Goal: Transaction & Acquisition: Obtain resource

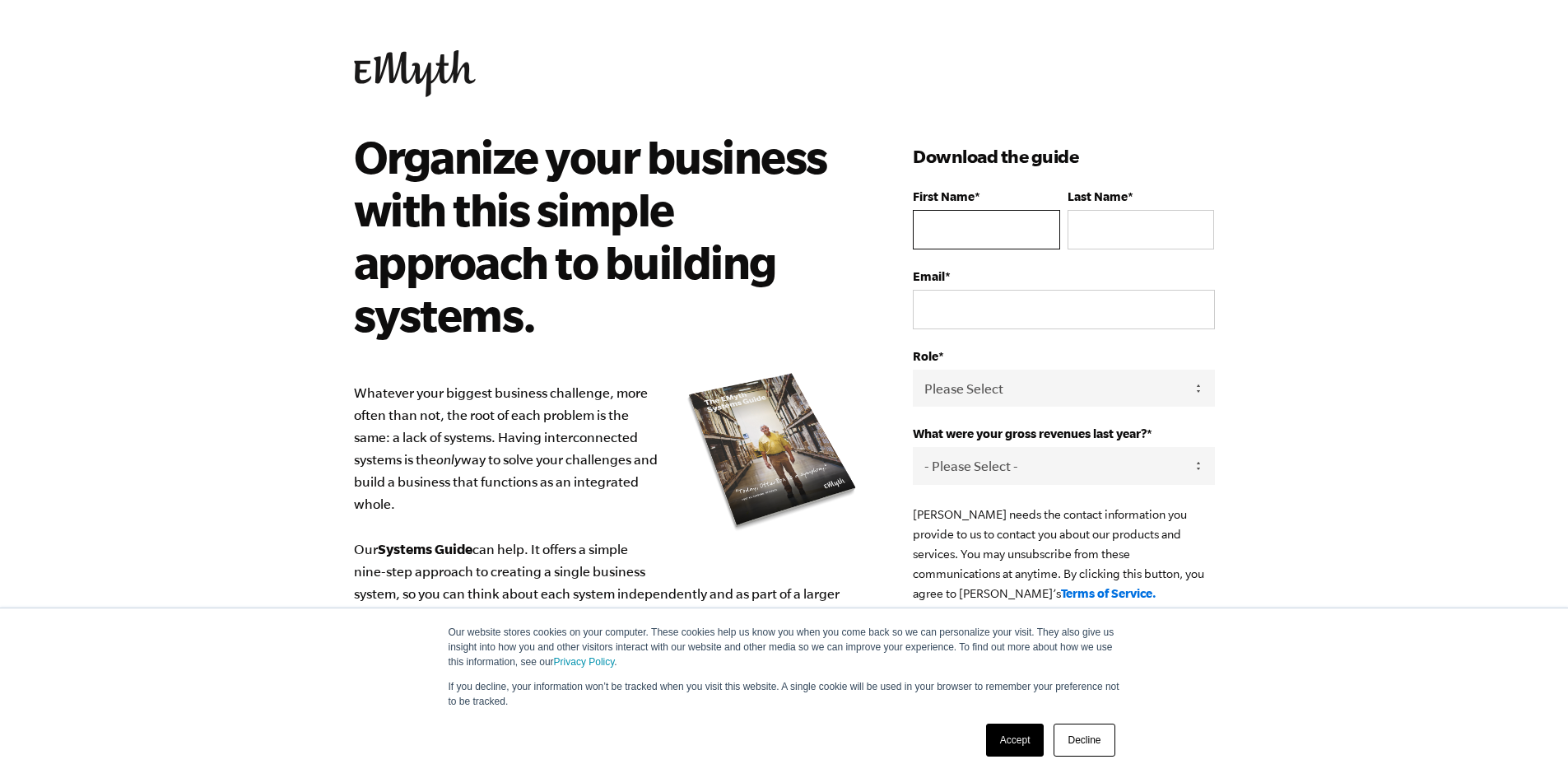
click at [964, 238] on input "First Name *" at bounding box center [985, 229] width 146 height 39
type input "[PERSON_NAME]"
click at [1149, 311] on input "[EMAIL_ADDRESS][DOMAIN_NAME]" at bounding box center [1063, 309] width 301 height 39
type input "m"
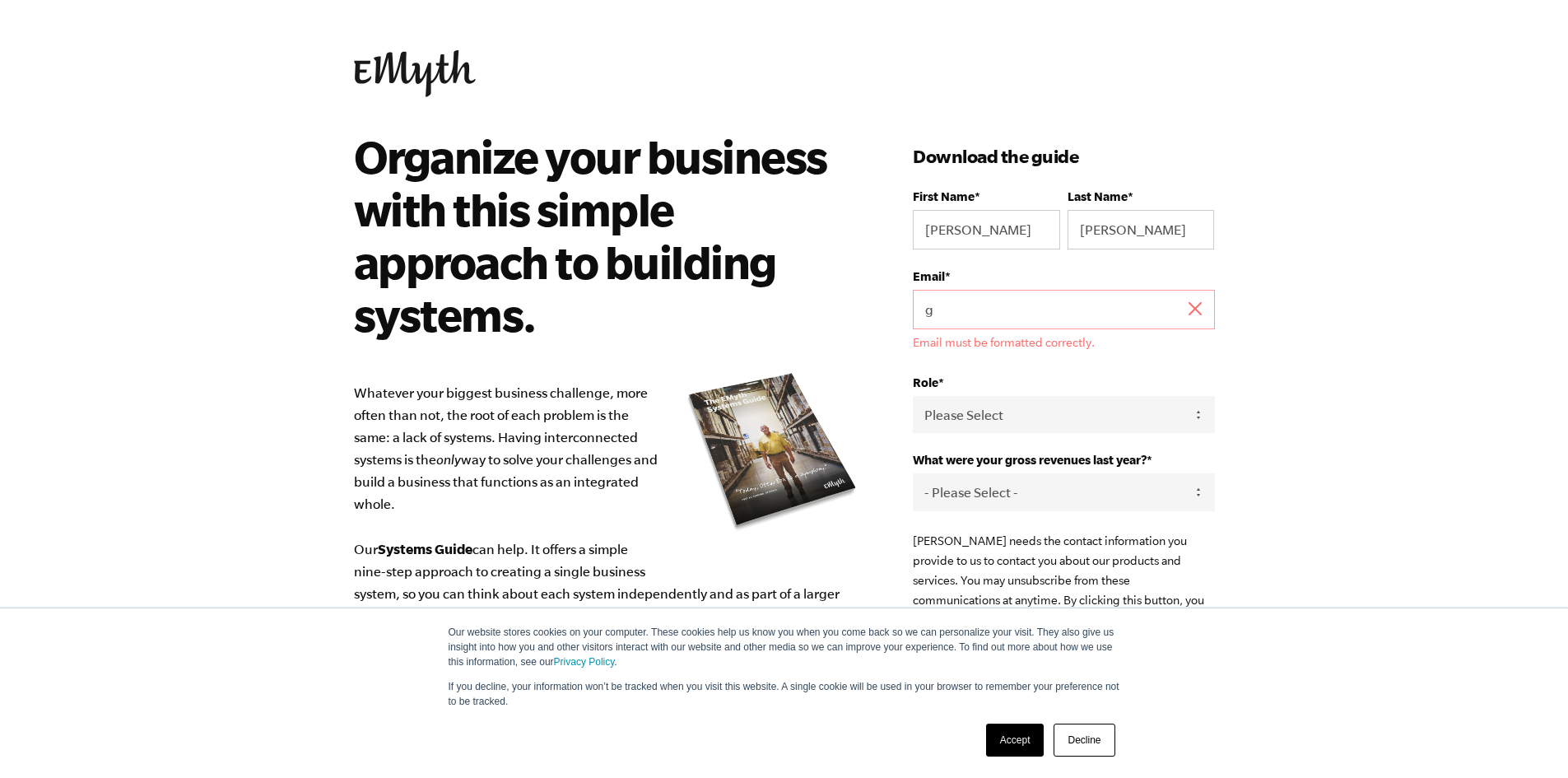
type input "[EMAIL_ADDRESS][DOMAIN_NAME]"
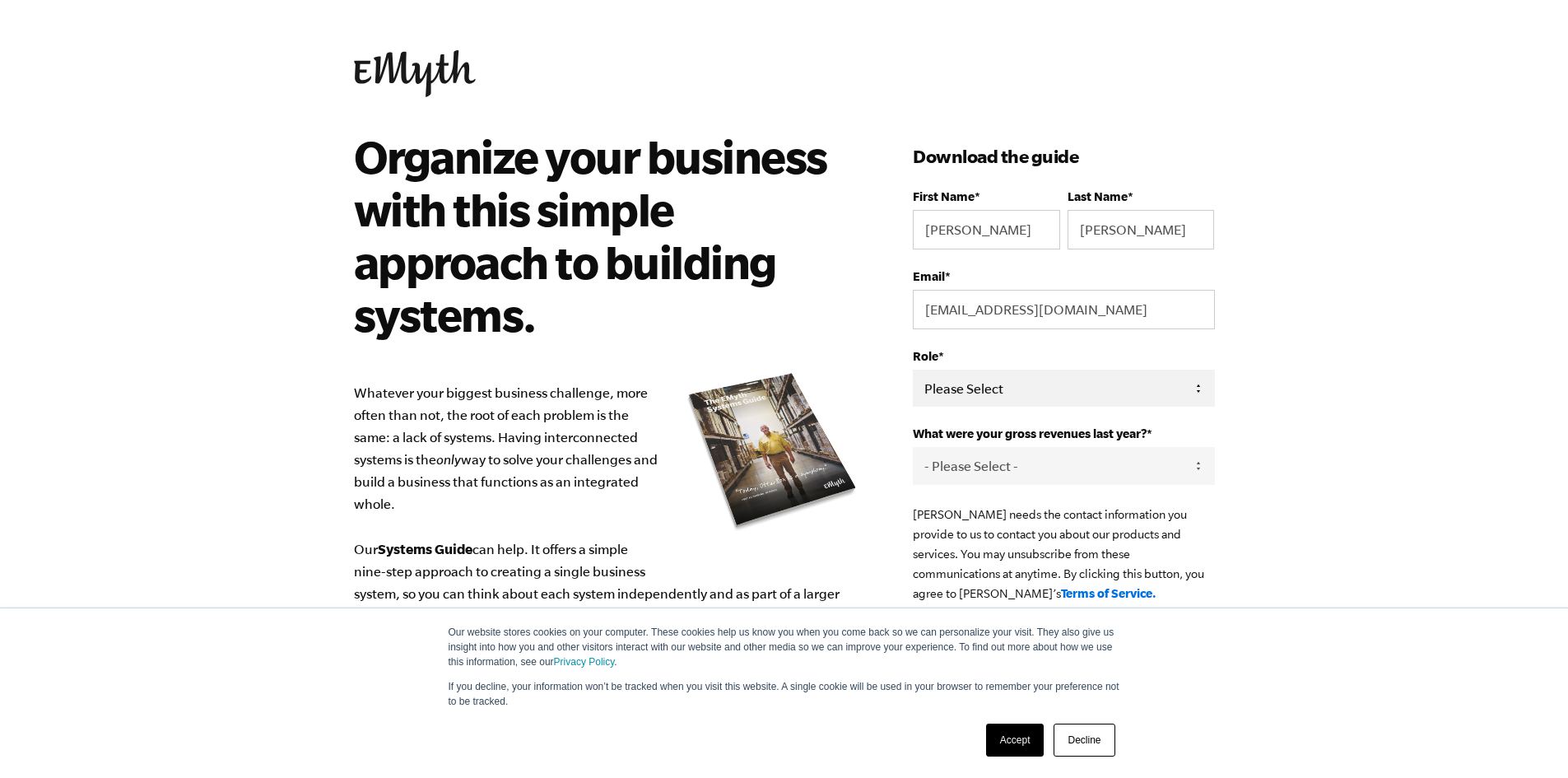
click at [1070, 394] on select "Please Select Owner Partner / Co-Owner Executive Employee / Other" at bounding box center [1063, 388] width 301 height 37
select select "Owner"
click at [913, 370] on select "Please Select Owner Partner / Co-Owner Executive Employee / Other" at bounding box center [1063, 388] width 301 height 37
click at [1075, 474] on select "- Please Select - 0-75K 76-150K 151-275K 276-500K 501-750K 751-1M 1-2.5M 2.5-5M…" at bounding box center [1063, 465] width 301 height 37
select select "0-75K"
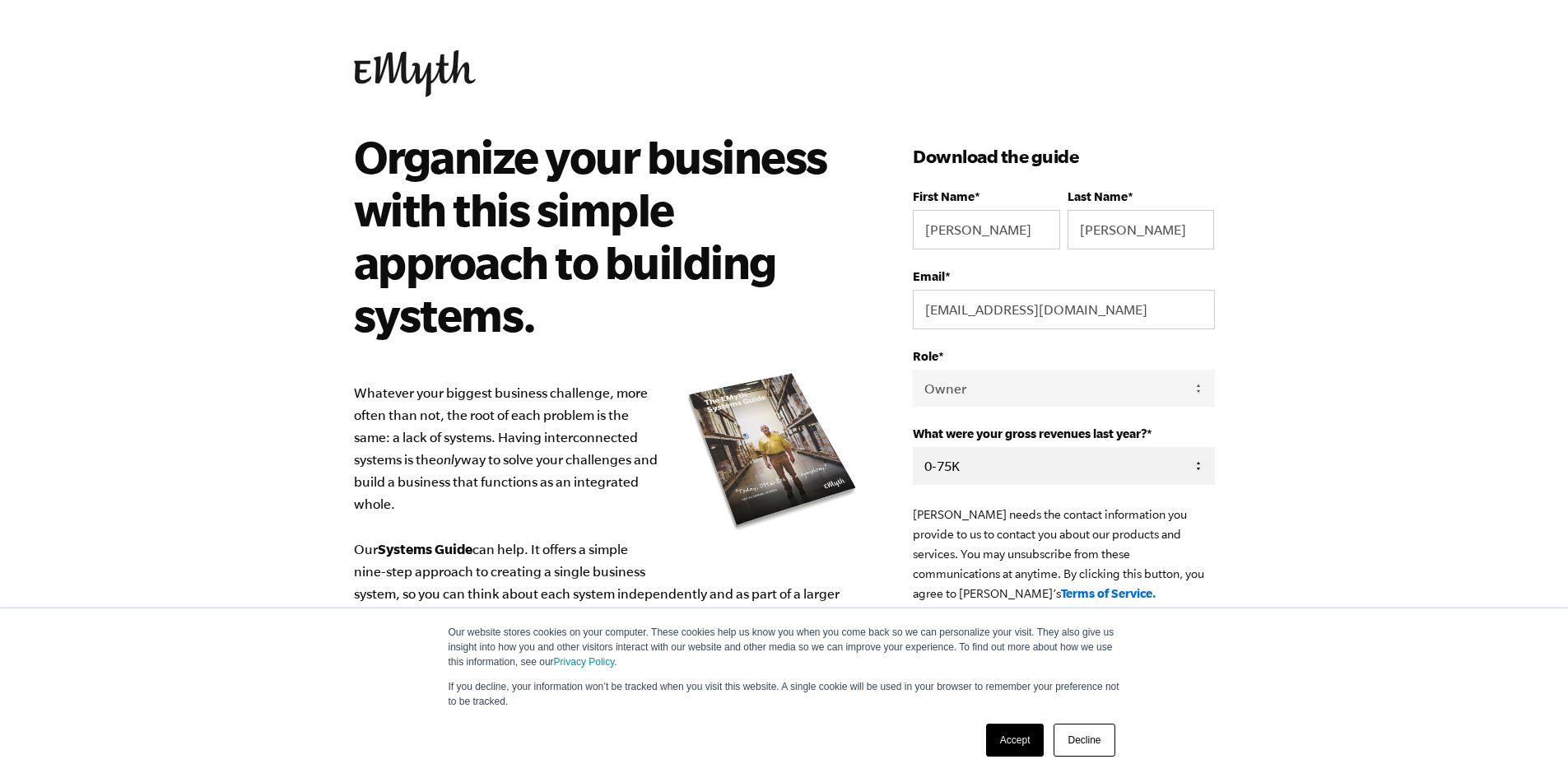
click at [913, 447] on select "- Please Select - 0-75K 76-150K 151-275K 276-500K 501-750K 751-1M 1-2.5M 2.5-5M…" at bounding box center [1063, 465] width 301 height 37
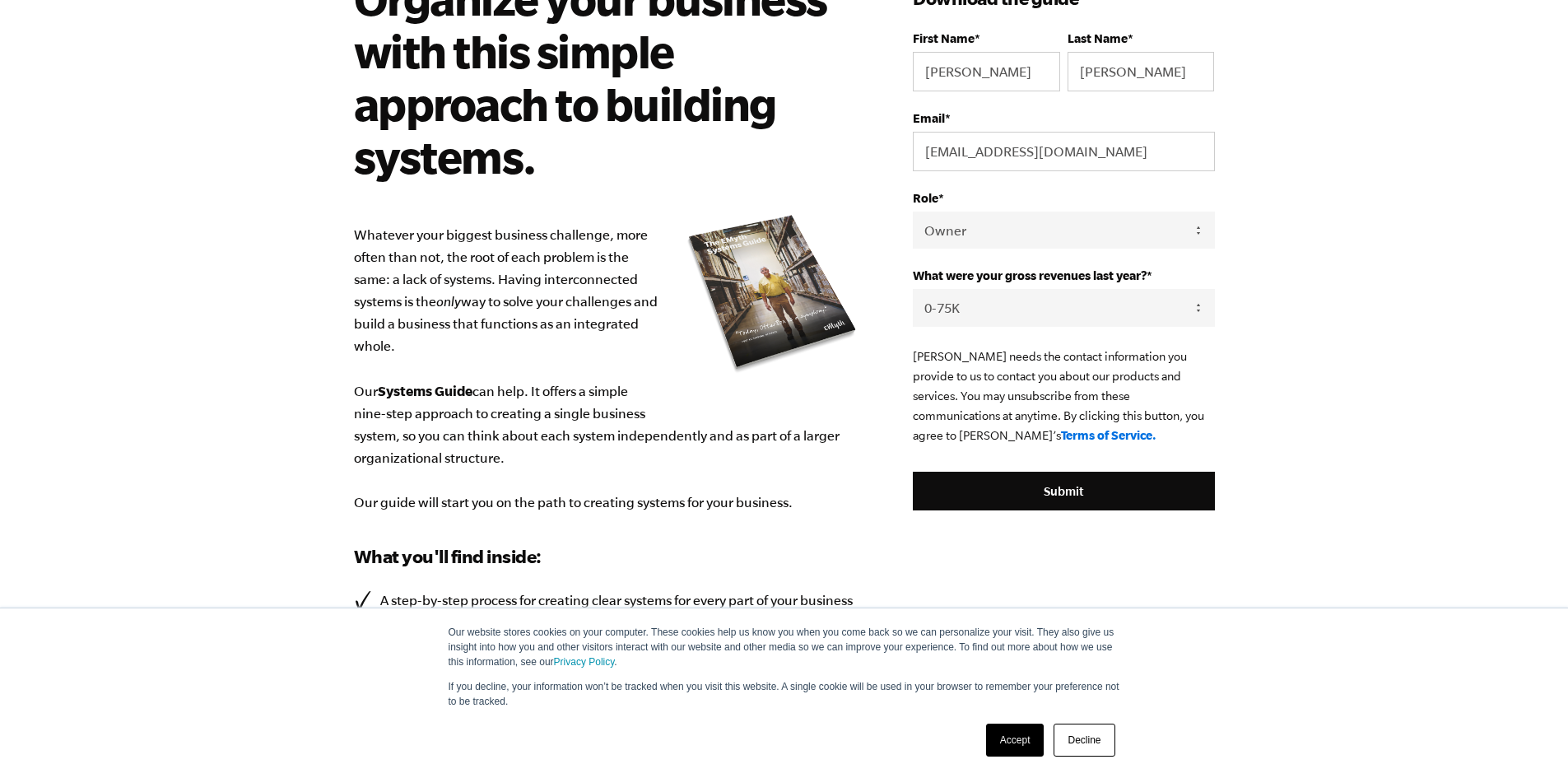
scroll to position [164, 0]
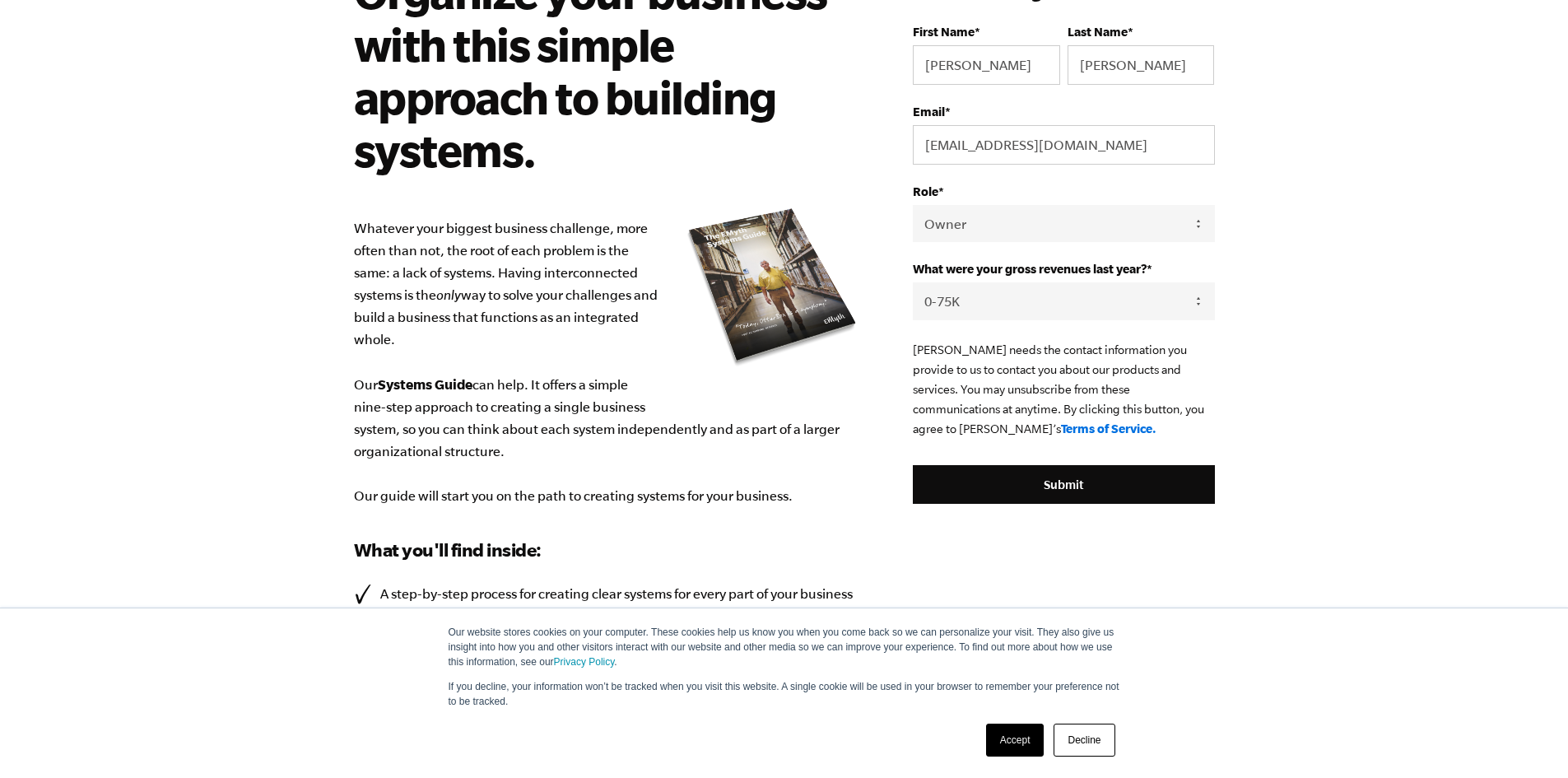
click at [1020, 743] on link "Accept" at bounding box center [1015, 740] width 58 height 32
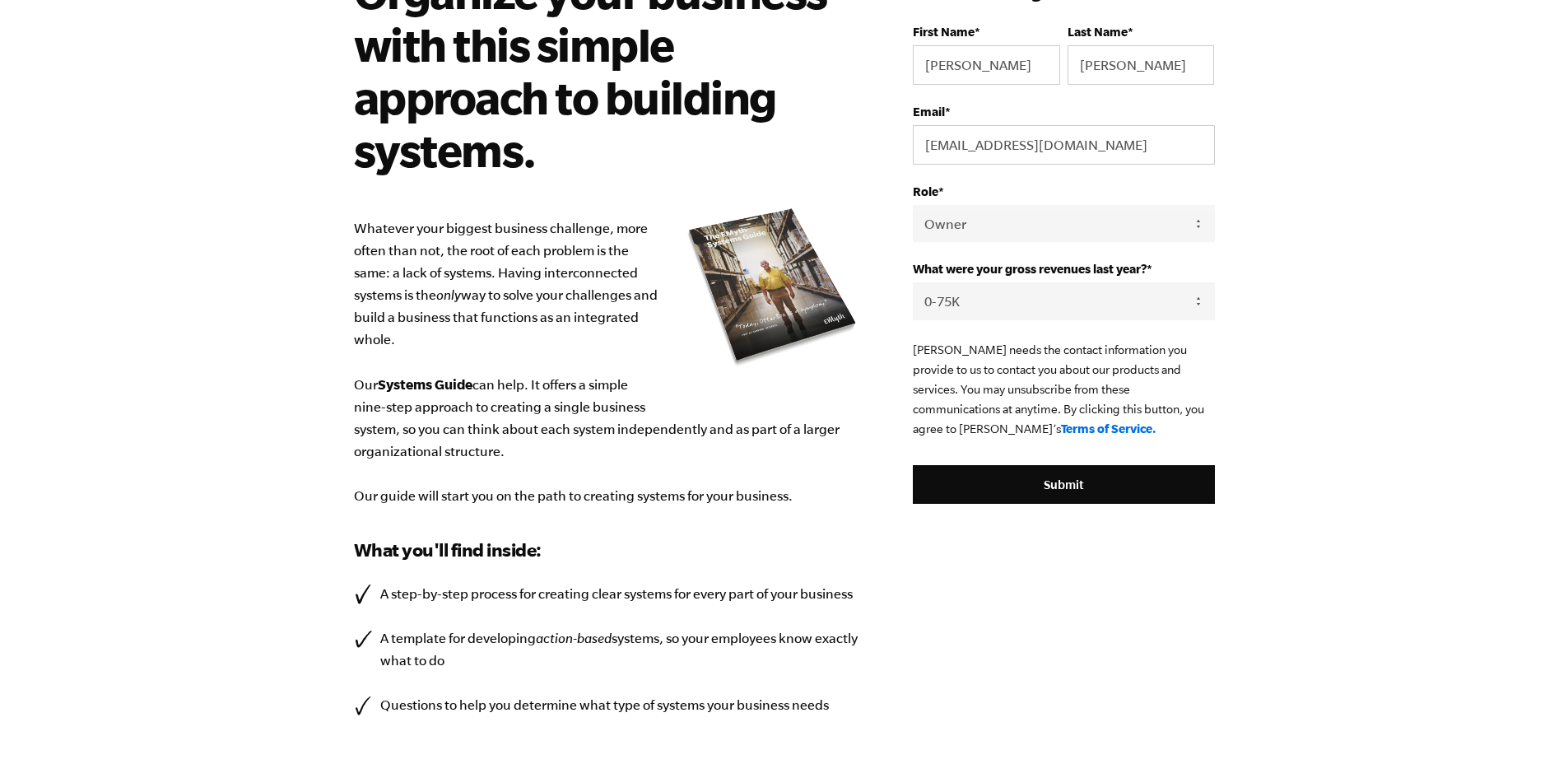
scroll to position [0, 0]
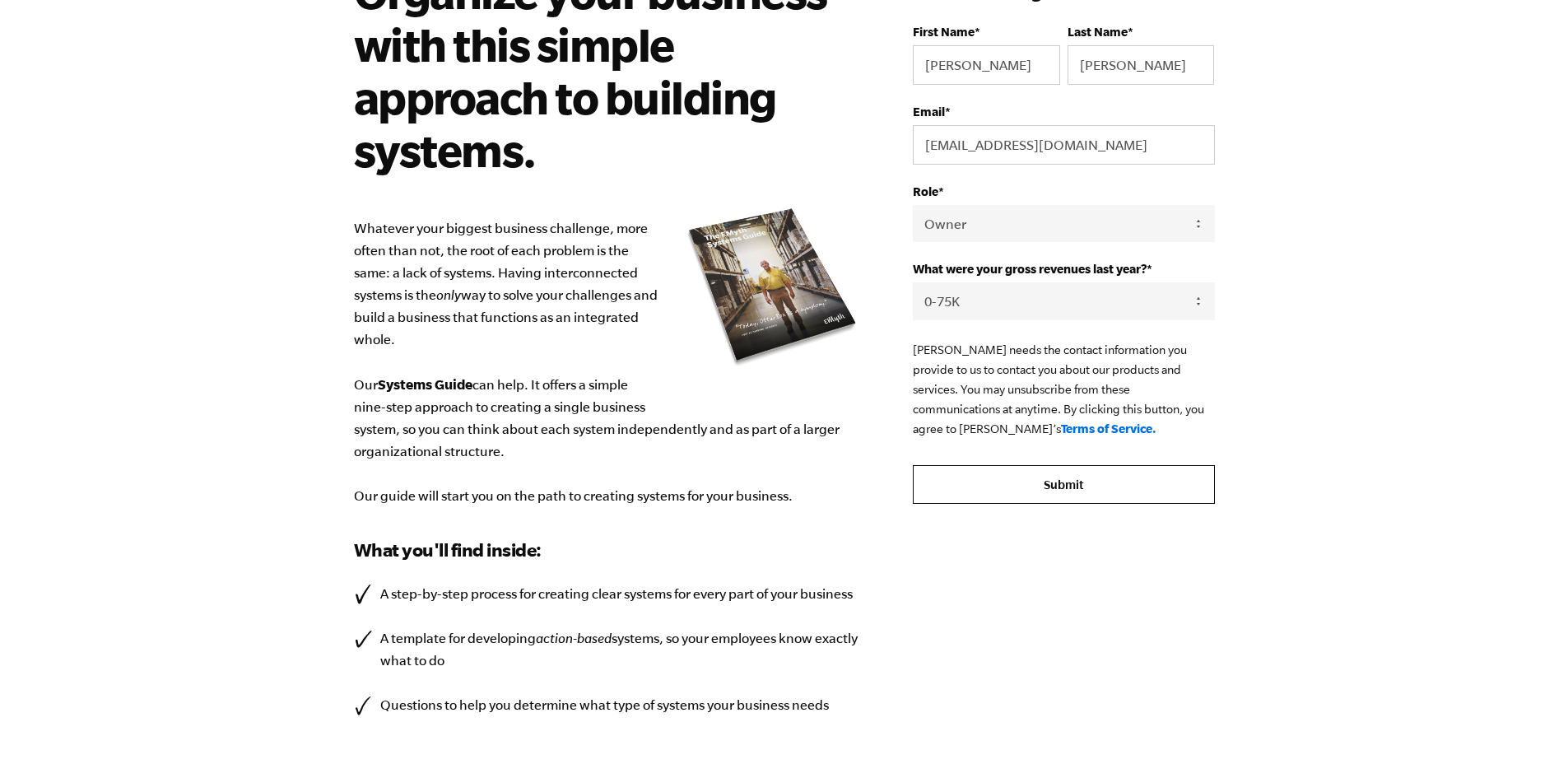
click at [1085, 491] on input "Submit" at bounding box center [1063, 485] width 301 height 39
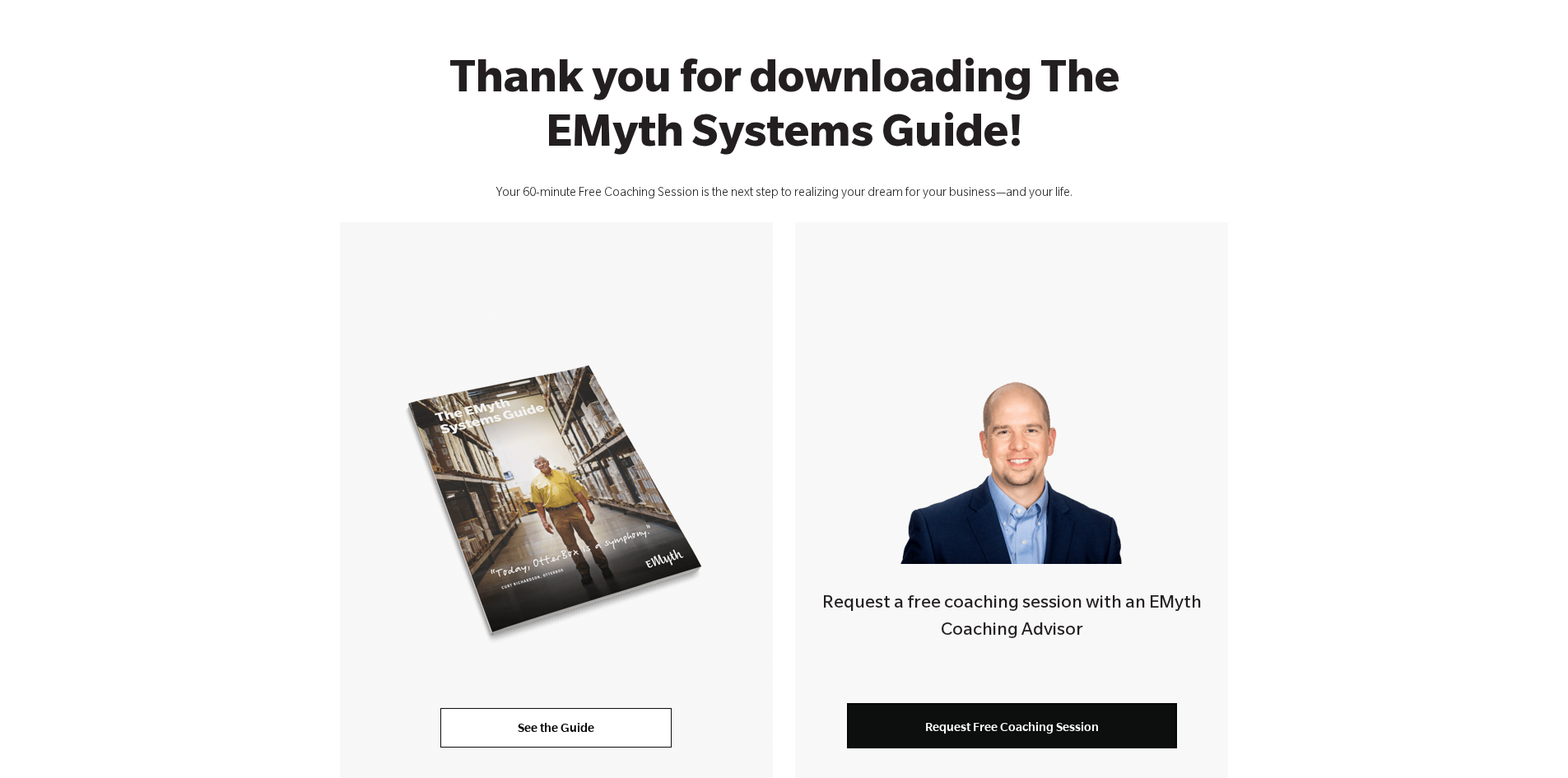
scroll to position [330, 0]
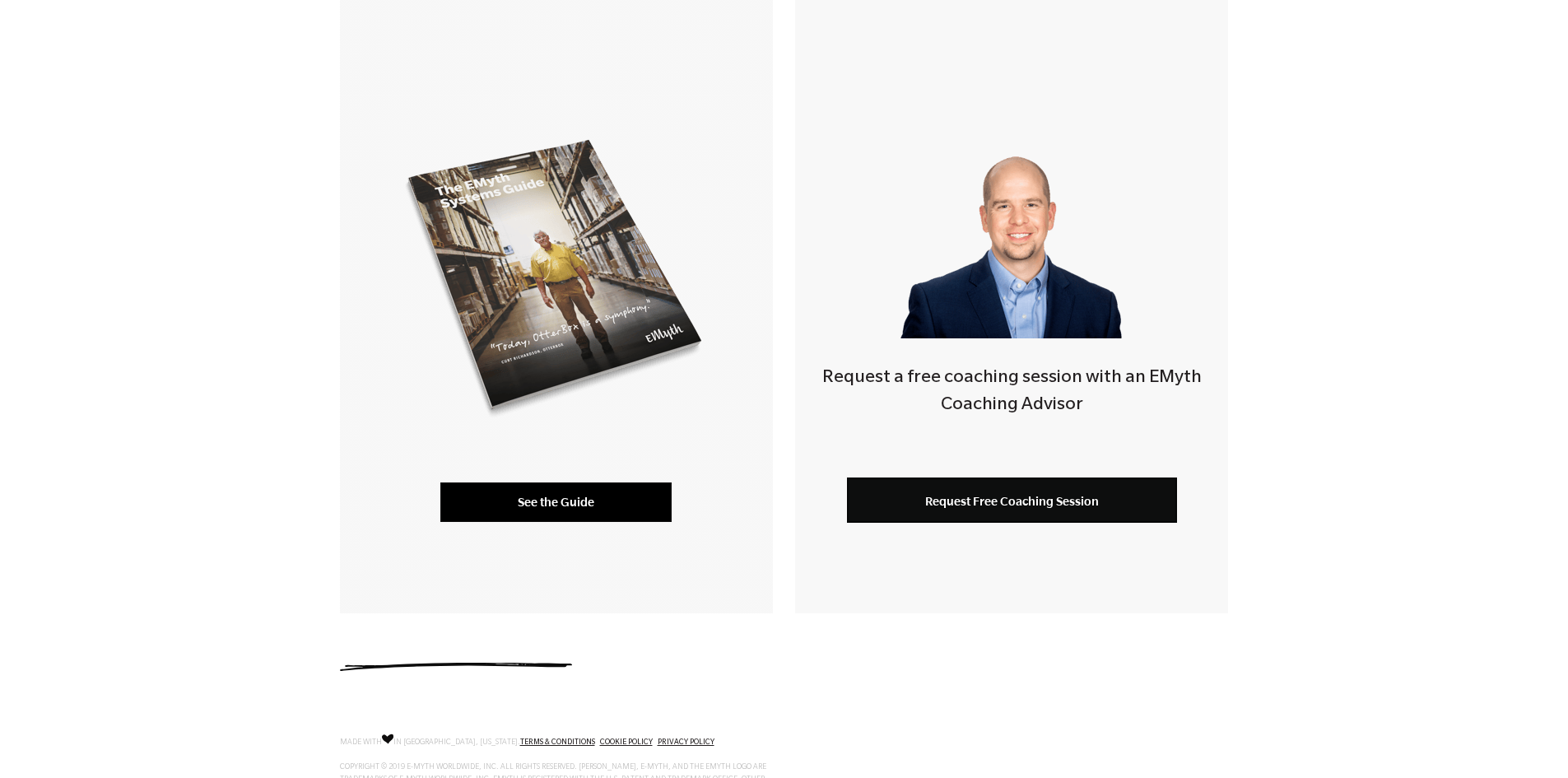
click at [576, 502] on link "See the Guide" at bounding box center [556, 502] width 231 height 39
